Goal: Task Accomplishment & Management: Use online tool/utility

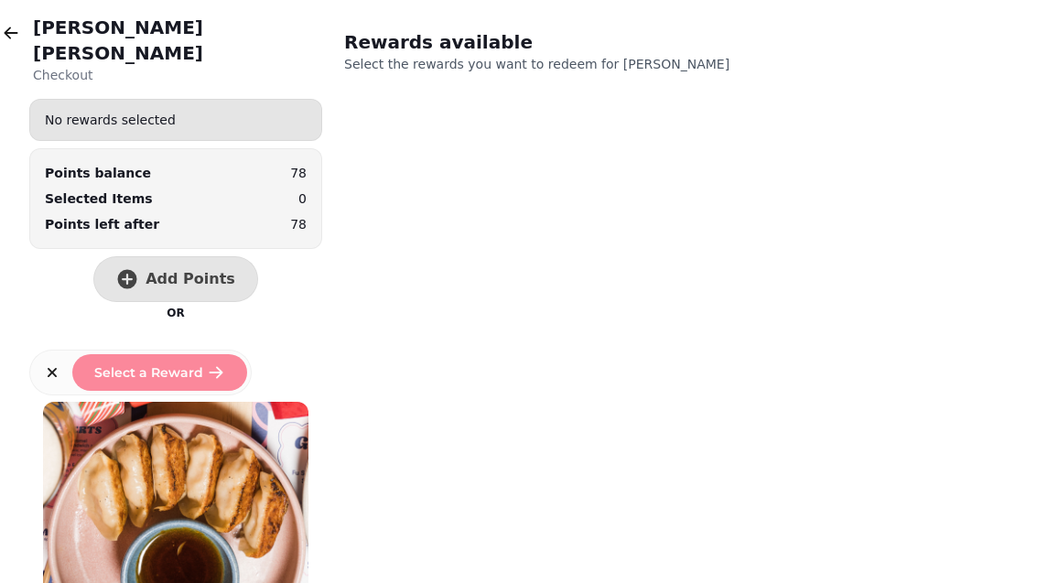
click at [19, 39] on icon "button" at bounding box center [11, 33] width 18 height 18
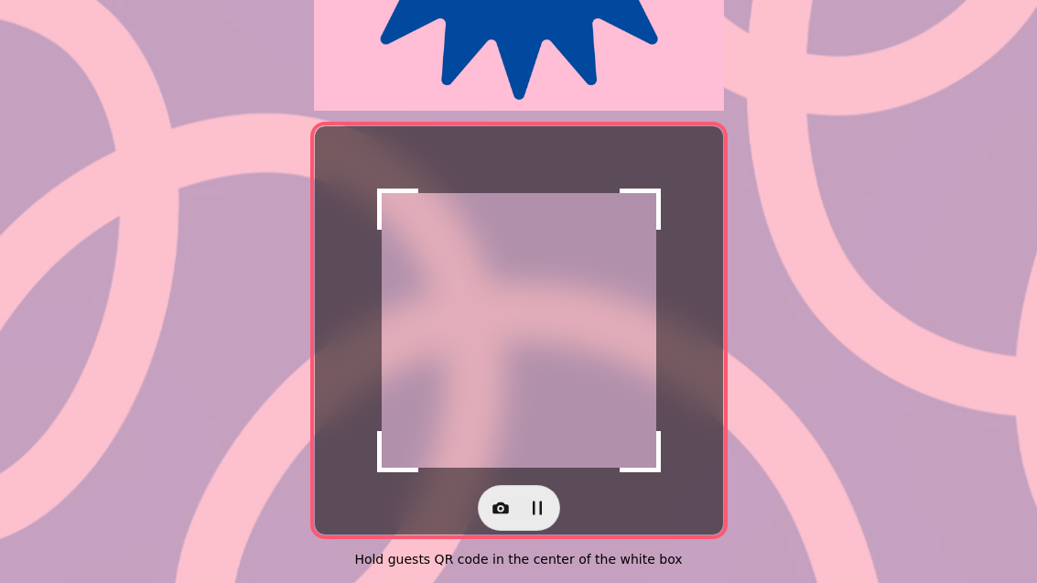
scroll to position [376, 0]
click at [507, 506] on button "button" at bounding box center [500, 508] width 37 height 37
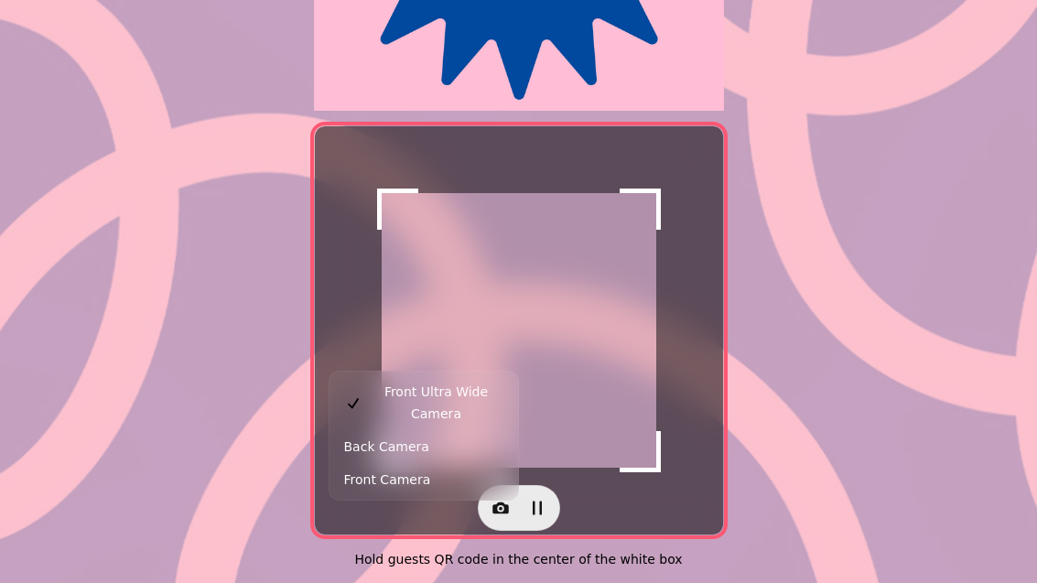
click at [471, 435] on button "Back Camera" at bounding box center [423, 446] width 181 height 33
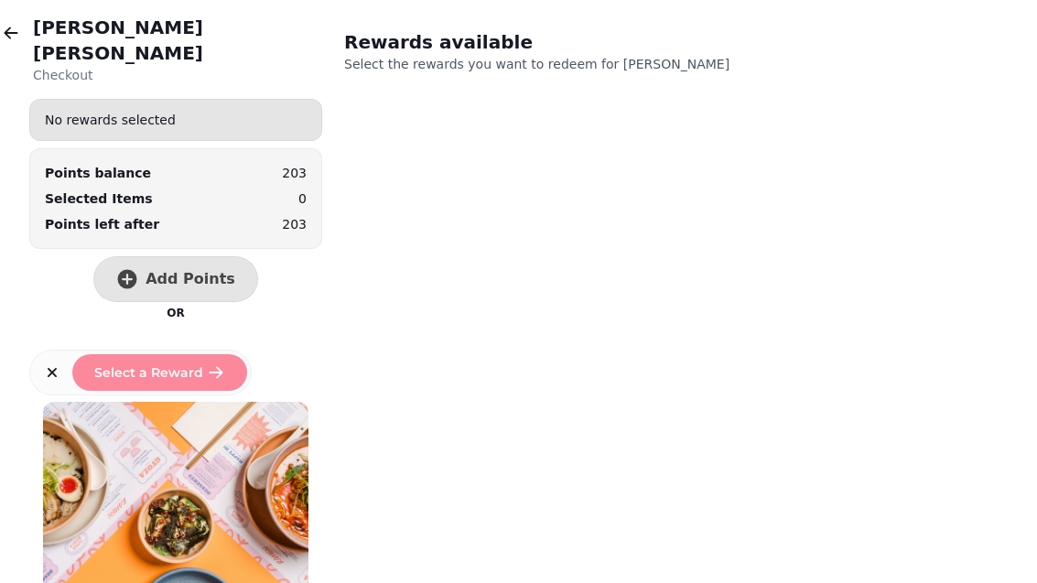
click at [177, 272] on span "Add Points" at bounding box center [191, 279] width 90 height 15
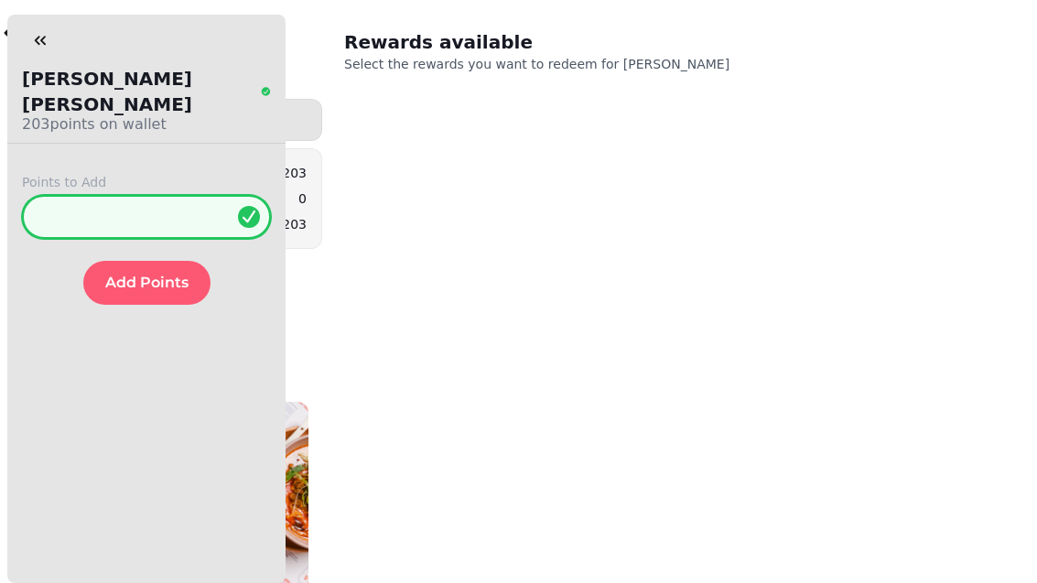
click at [165, 195] on input "*" at bounding box center [146, 217] width 249 height 44
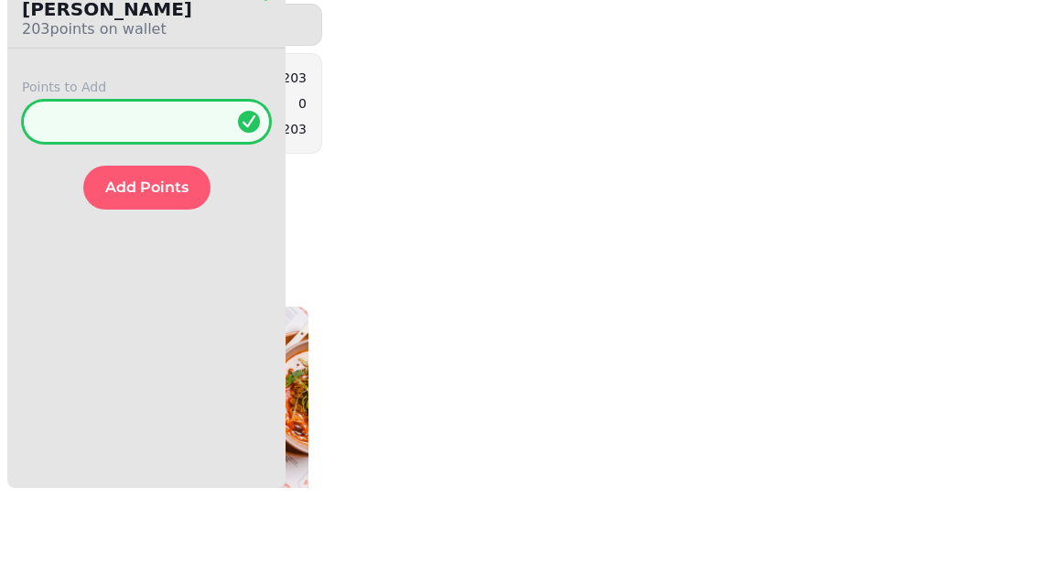
type input "**"
click at [132, 261] on button "Add Points" at bounding box center [146, 283] width 127 height 44
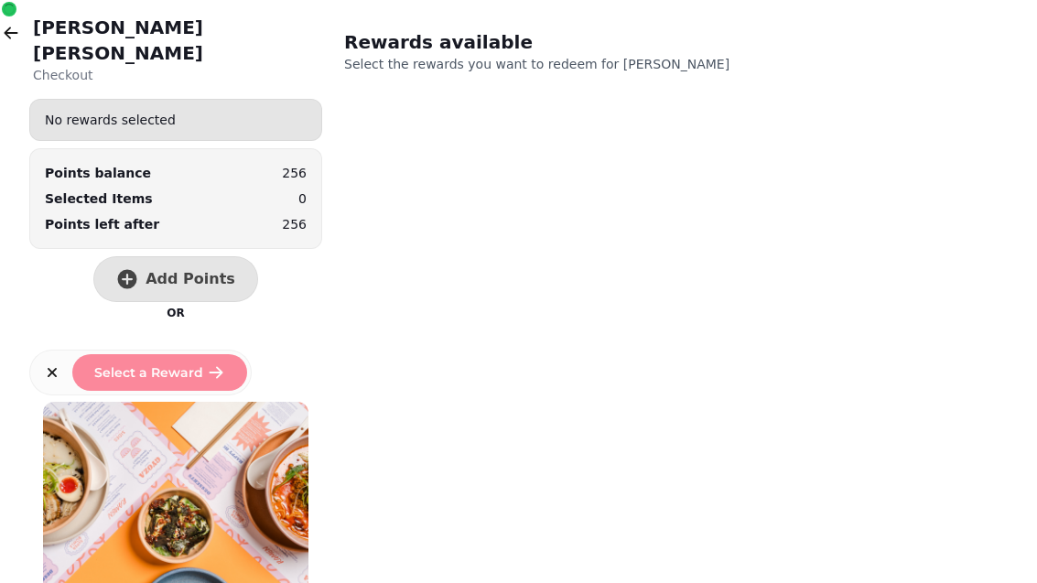
click at [15, 30] on icon "button" at bounding box center [11, 33] width 18 height 18
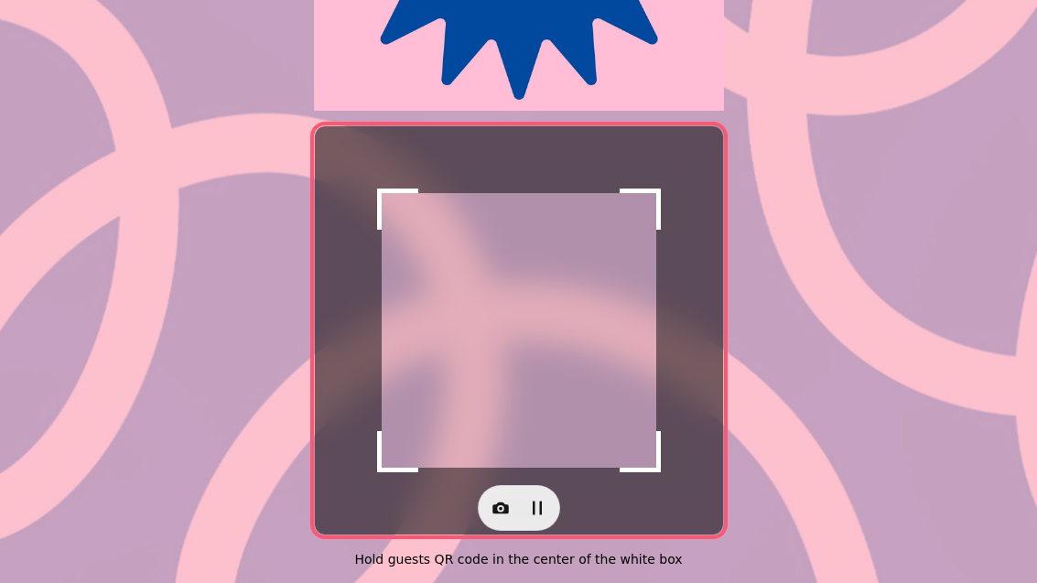
scroll to position [376, 0]
click at [487, 502] on button "button" at bounding box center [500, 508] width 37 height 37
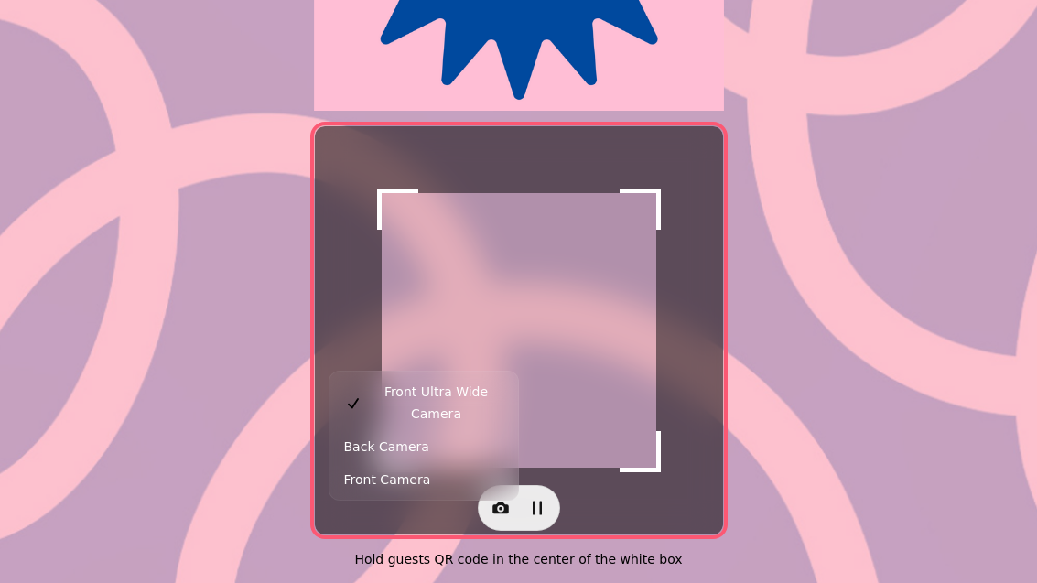
click at [465, 463] on button "Front Camera" at bounding box center [423, 479] width 181 height 33
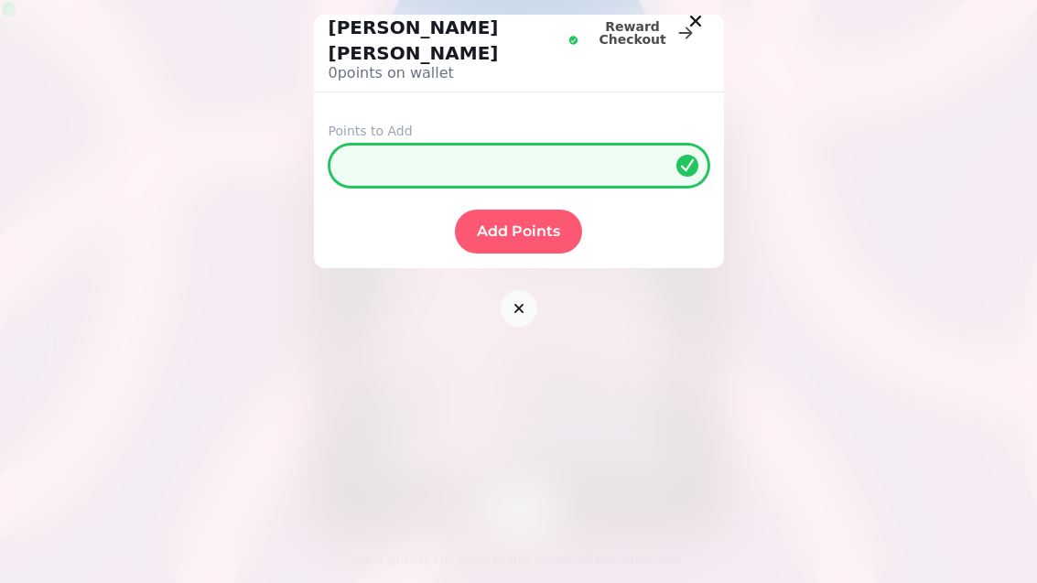
click at [545, 144] on input "*" at bounding box center [519, 166] width 381 height 44
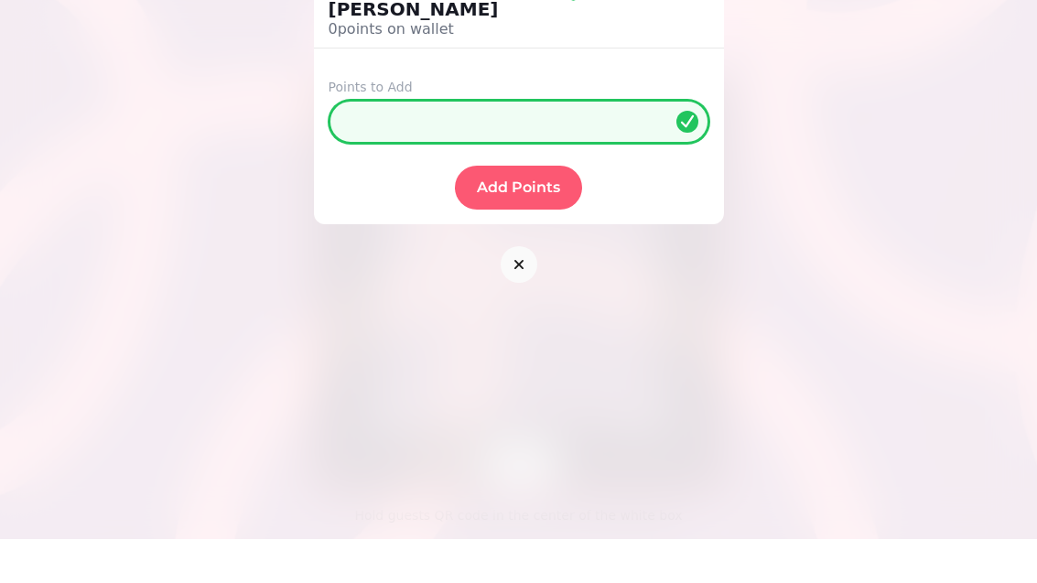
type input "**"
click at [533, 210] on button "Add Points" at bounding box center [518, 232] width 127 height 44
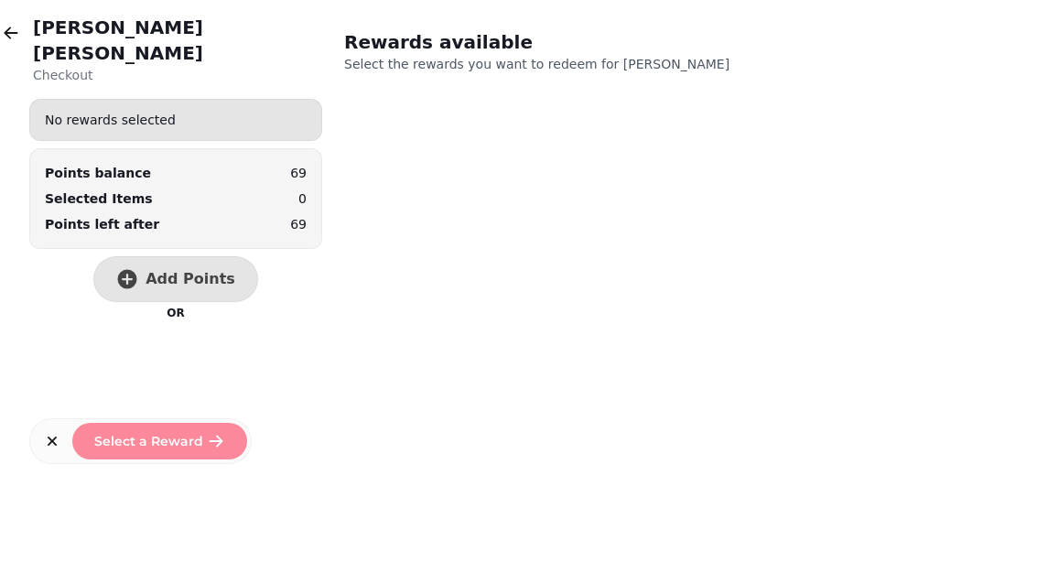
click at [539, 514] on div "[PERSON_NAME] Checkout No rewards selected Points balance 69 Selected Items 0 P…" at bounding box center [518, 291] width 1037 height 583
click at [496, 452] on div "[PERSON_NAME] Checkout No rewards selected Points balance 69 Selected Items 0 P…" at bounding box center [518, 291] width 1037 height 583
click at [483, 501] on div "[PERSON_NAME] Checkout No rewards selected Points balance 69 Selected Items 0 P…" at bounding box center [518, 291] width 1037 height 583
click at [501, 512] on div "[PERSON_NAME] Checkout No rewards selected Points balance 69 Selected Items 0 P…" at bounding box center [518, 291] width 1037 height 583
click at [534, 540] on div "[PERSON_NAME] Checkout No rewards selected Points balance 69 Selected Items 0 P…" at bounding box center [518, 291] width 1037 height 583
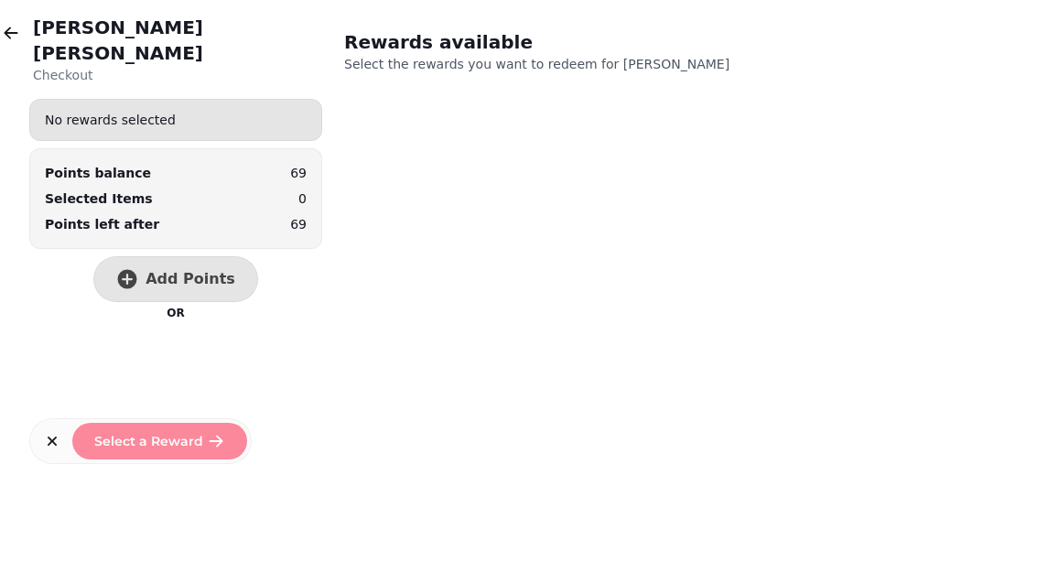
click at [610, 559] on div "[PERSON_NAME] Checkout No rewards selected Points balance 69 Selected Items 0 P…" at bounding box center [518, 291] width 1037 height 583
click at [580, 530] on div "[PERSON_NAME] Checkout No rewards selected Points balance 69 Selected Items 0 P…" at bounding box center [518, 291] width 1037 height 583
